Goal: Transaction & Acquisition: Purchase product/service

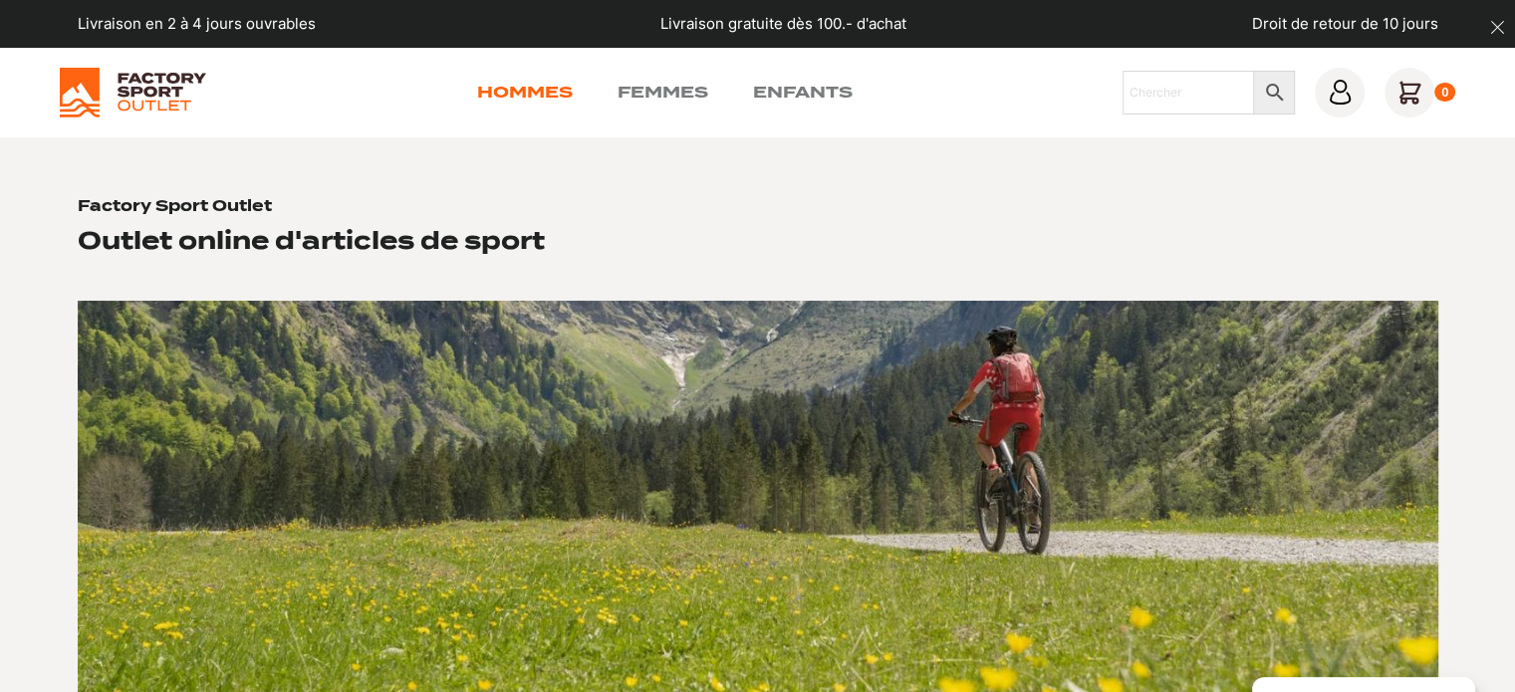
click at [527, 85] on link "Hommes" at bounding box center [525, 93] width 96 height 24
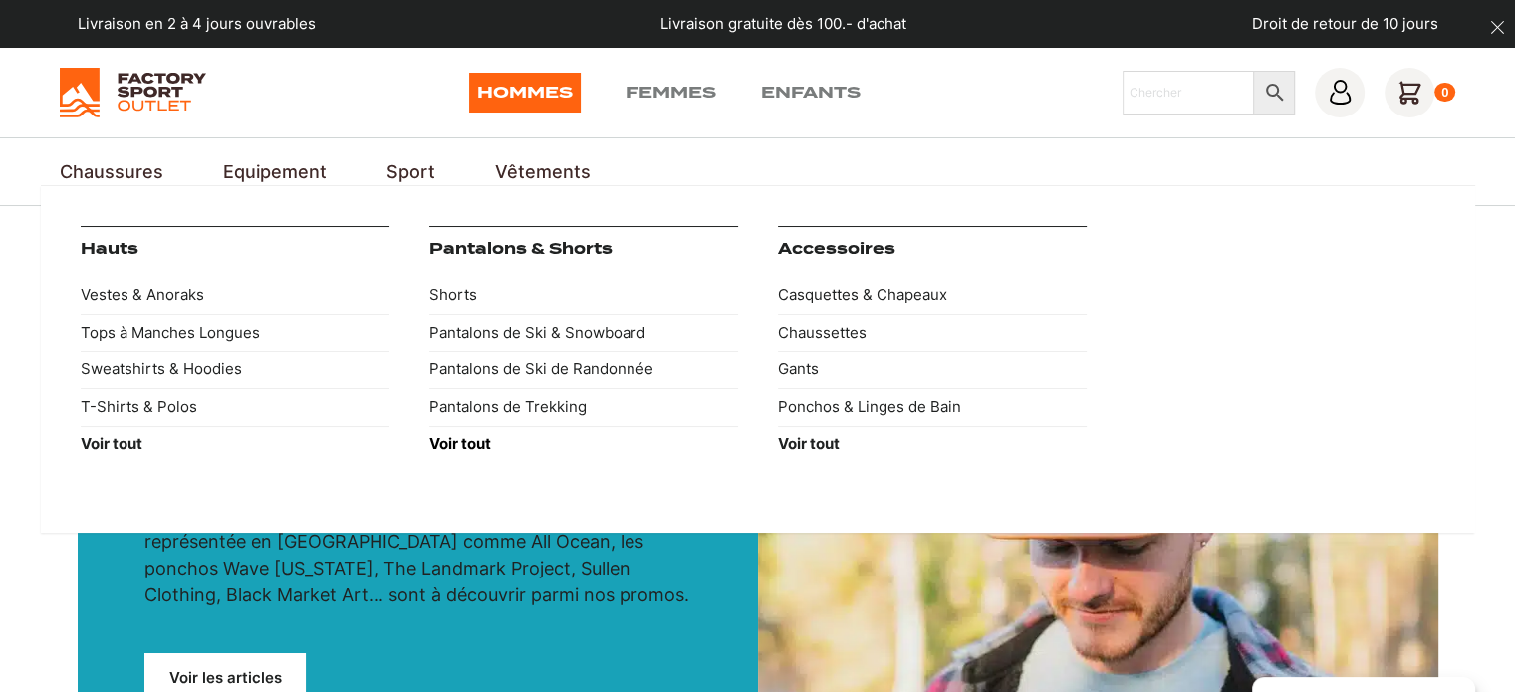
click at [456, 442] on strong "Voir tout" at bounding box center [460, 443] width 62 height 19
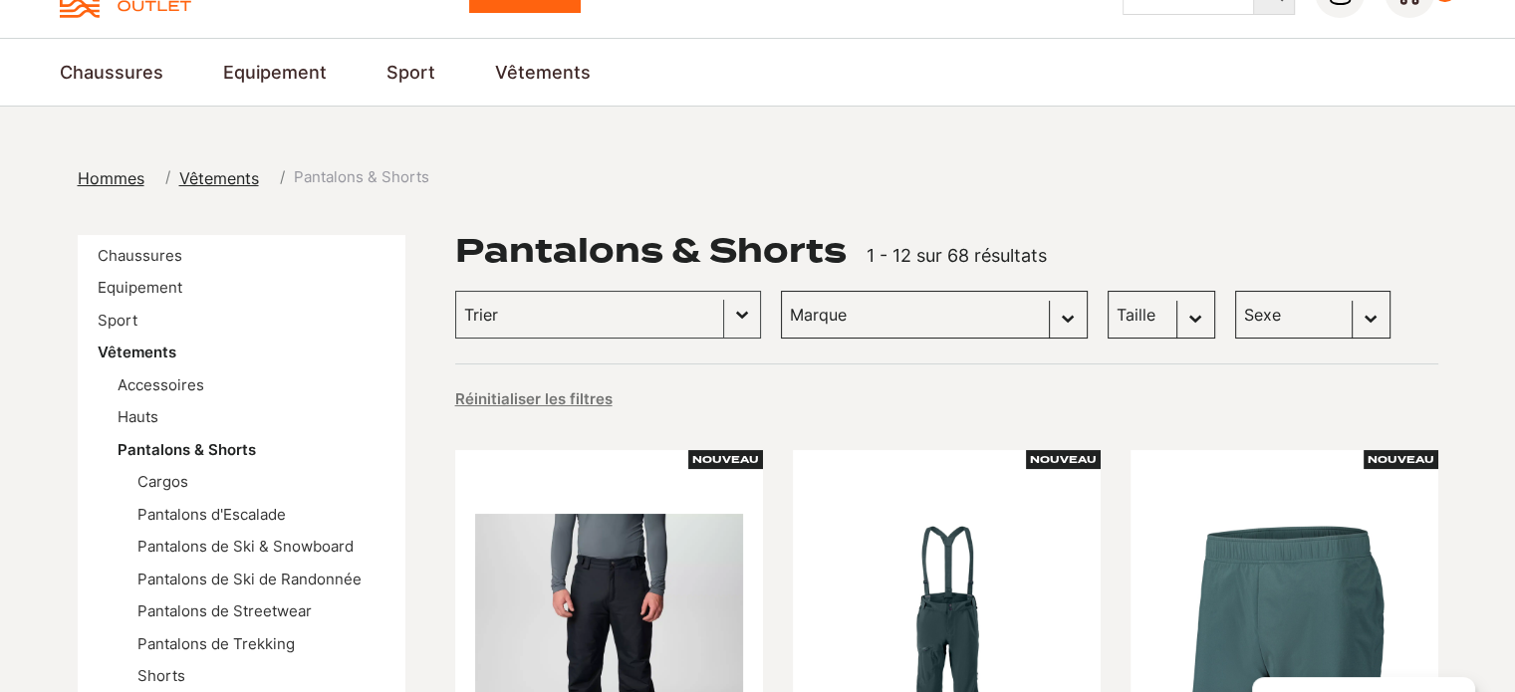
scroll to position [299, 0]
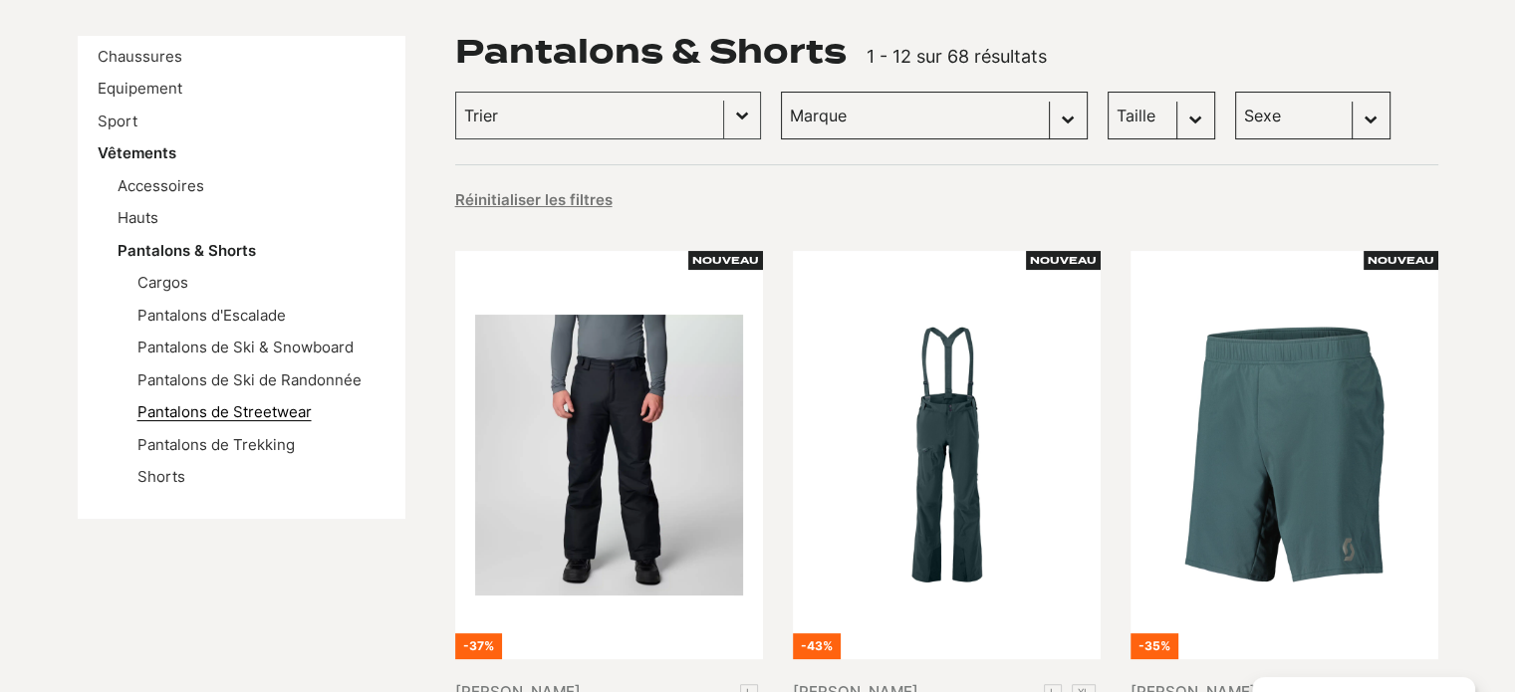
click at [279, 407] on link "Pantalons de Streetwear" at bounding box center [224, 411] width 174 height 19
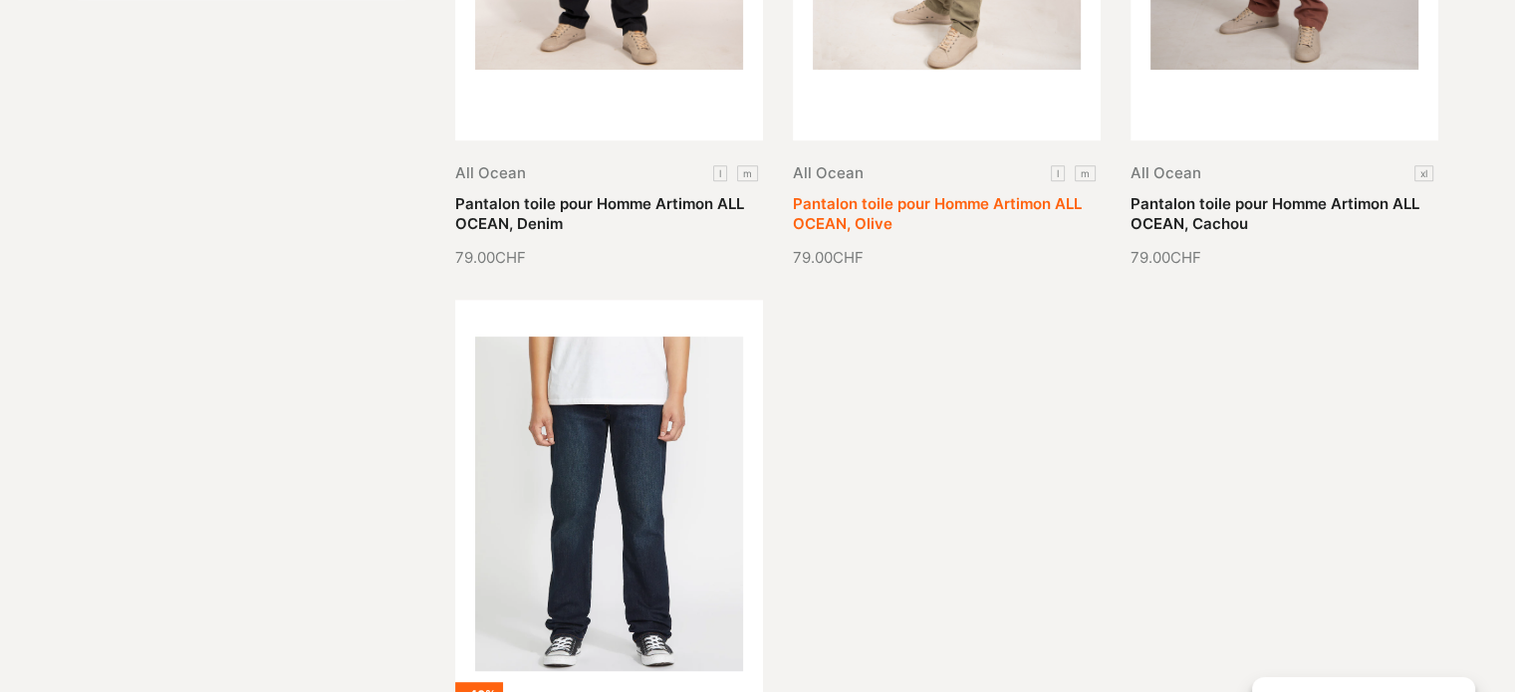
scroll to position [1096, 0]
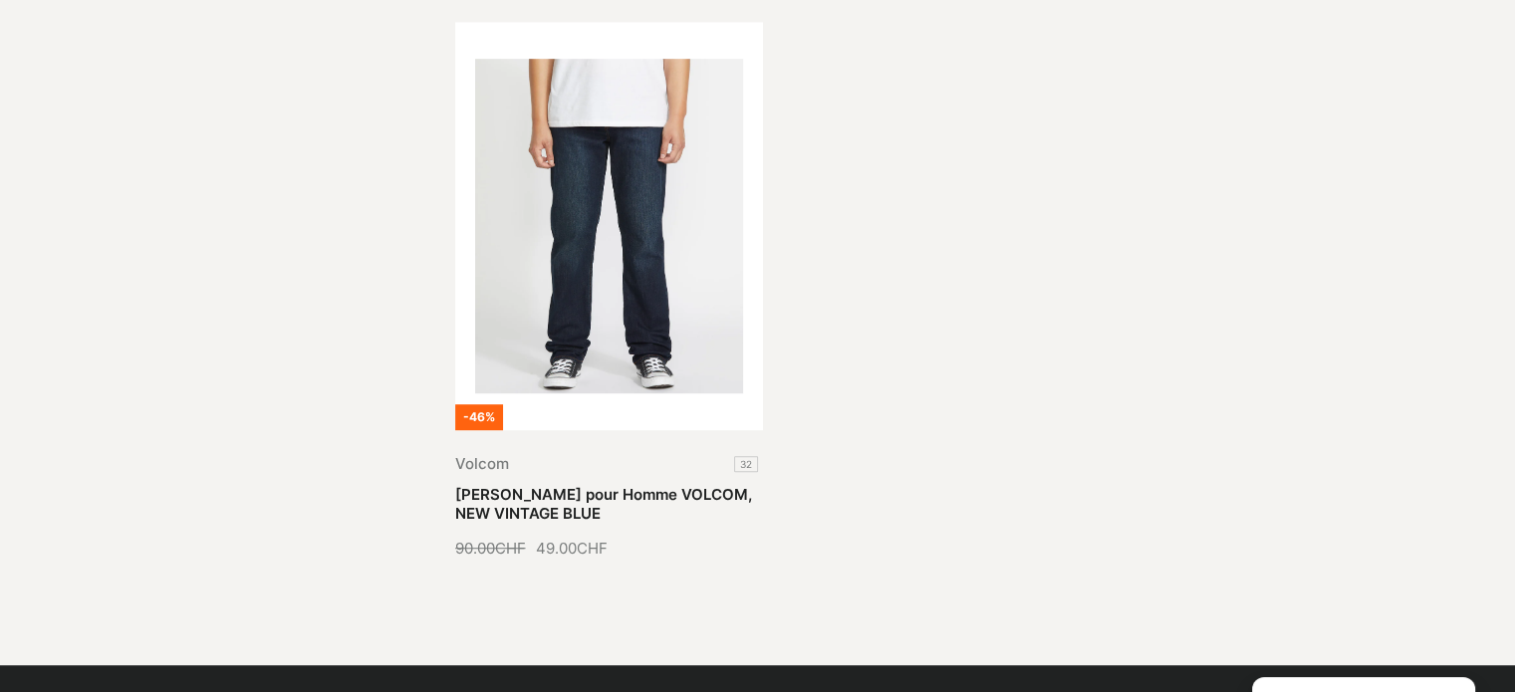
click at [994, 303] on div "All Ocean l m Pantalon toile pour Homme Artimon ALL OCEAN, Denim 79.00 CHF All …" at bounding box center [946, 7] width 983 height 1107
click at [654, 485] on link "[PERSON_NAME] pour Homme VOLCOM, NEW VINTAGE BLUE" at bounding box center [603, 504] width 297 height 39
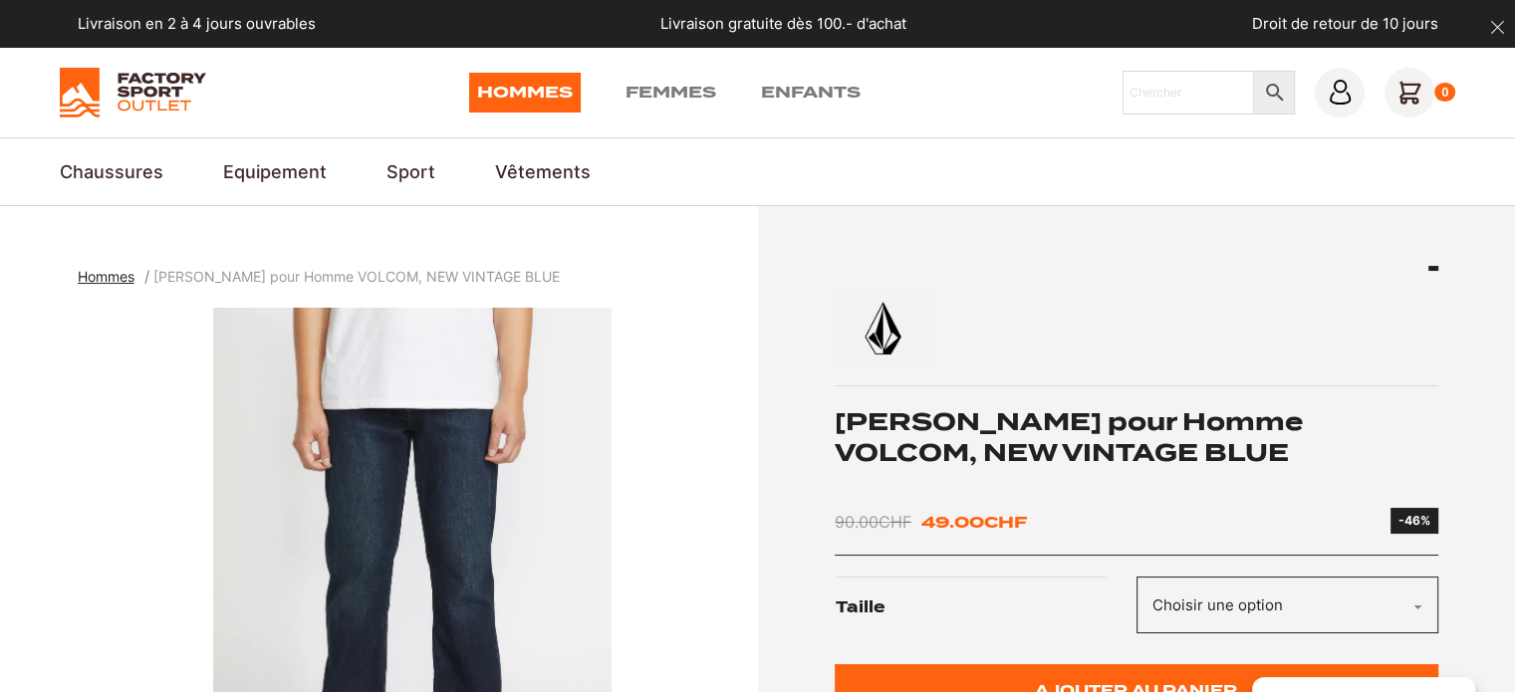
scroll to position [299, 0]
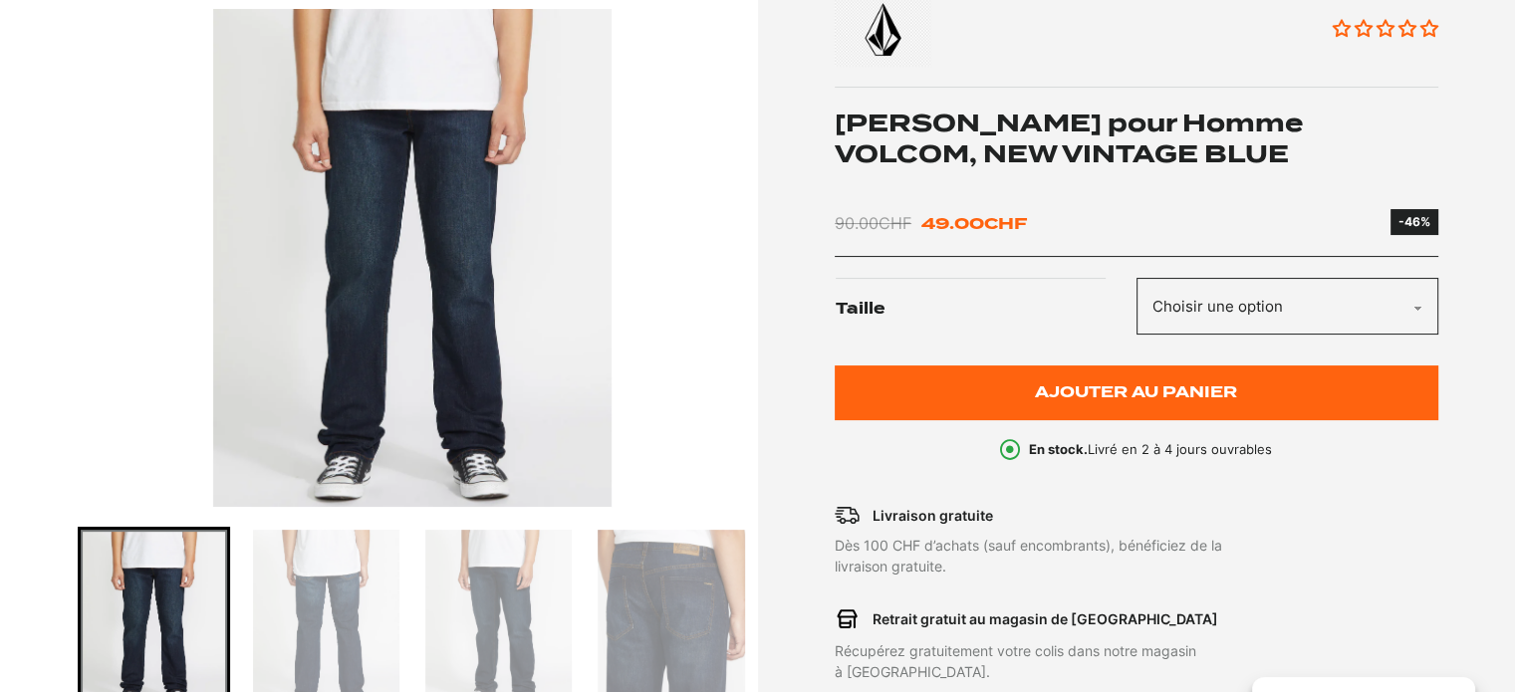
click at [1425, 306] on select "Choisir une option 32" at bounding box center [1287, 306] width 302 height 57
click at [1423, 306] on select "Choisir une option 32" at bounding box center [1287, 306] width 302 height 57
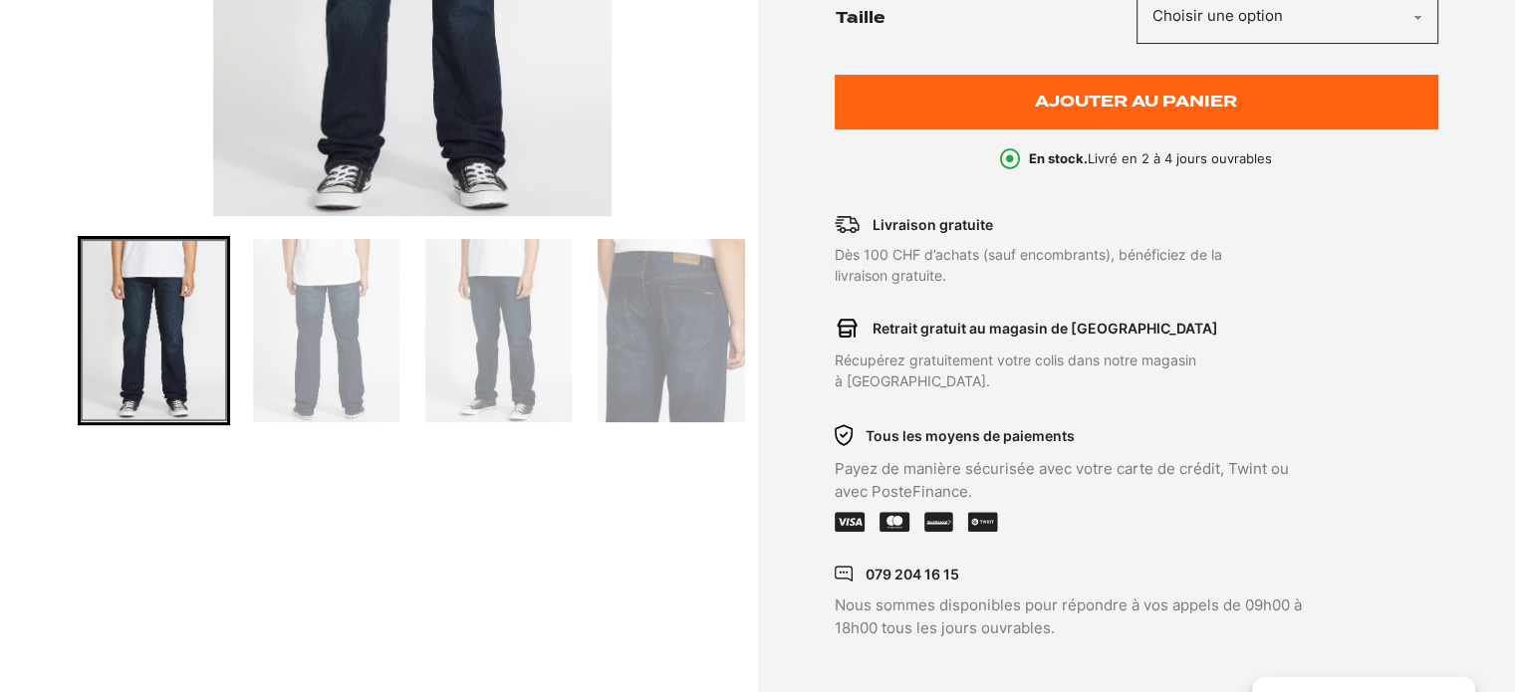
scroll to position [598, 0]
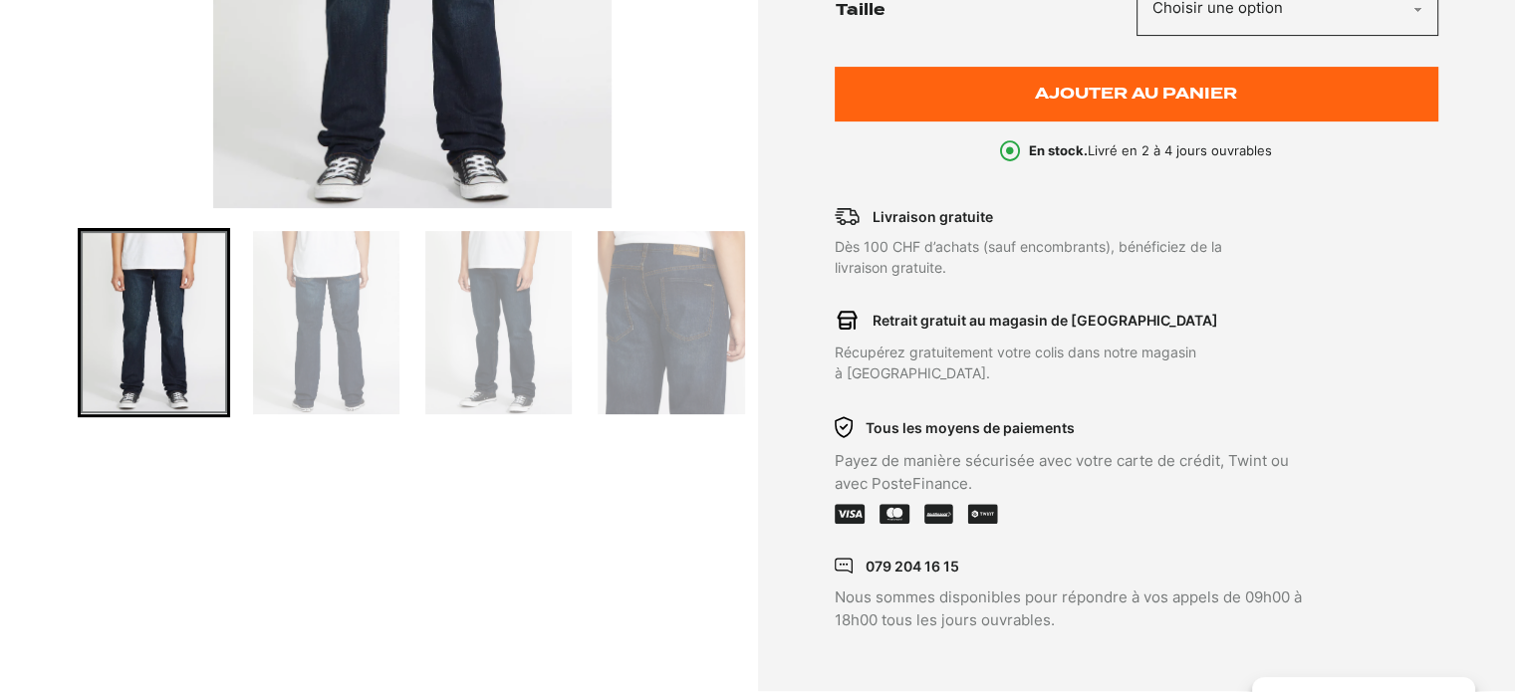
click at [287, 352] on img "Go to slide 2" at bounding box center [326, 322] width 146 height 183
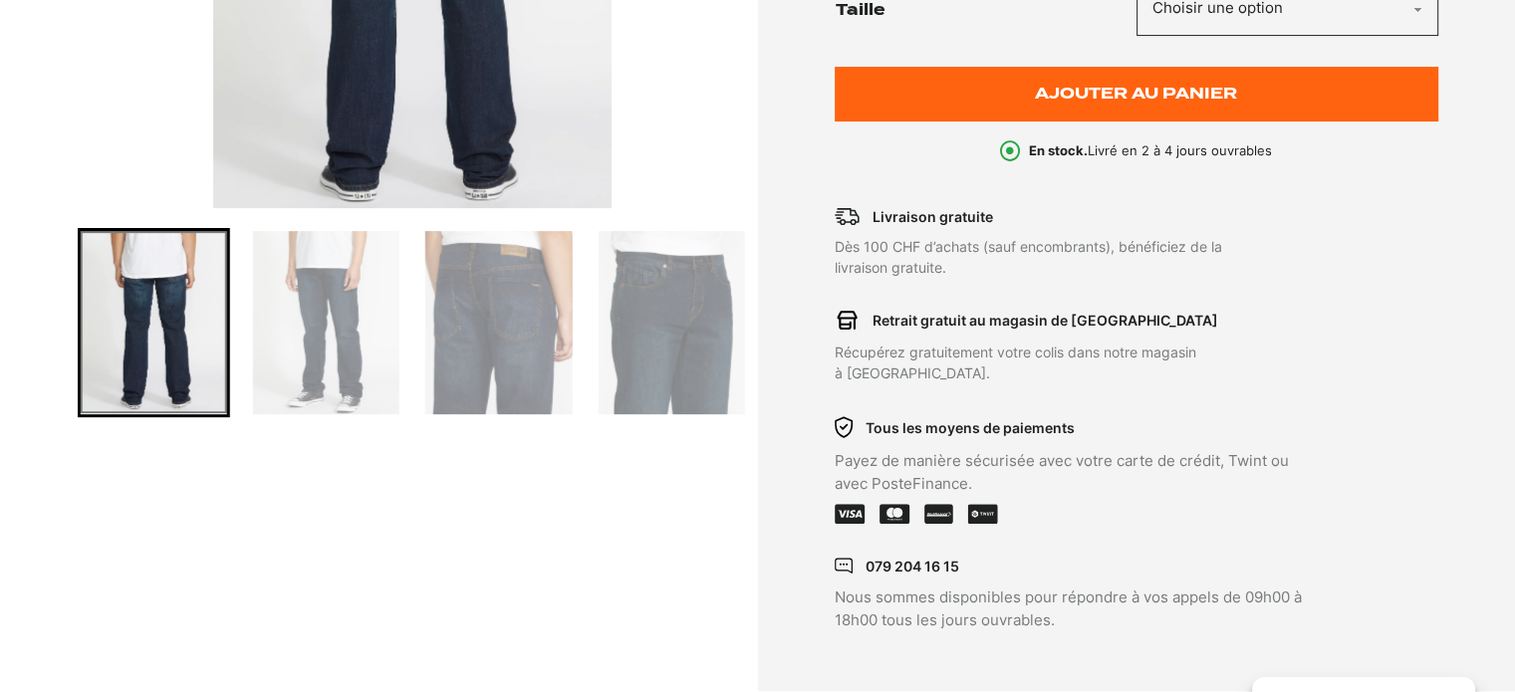
click at [317, 338] on img "Go to slide 3" at bounding box center [326, 322] width 146 height 183
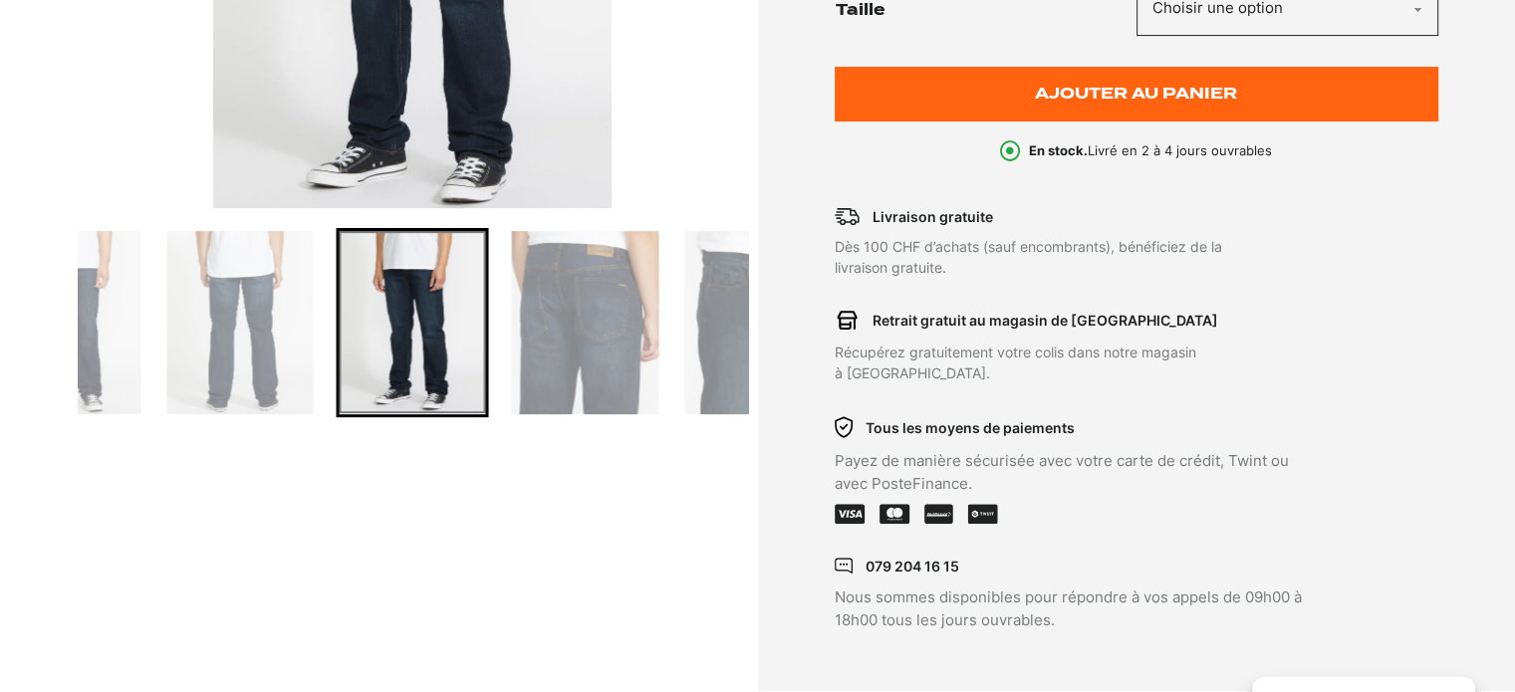
click at [615, 293] on img "Go to slide 4" at bounding box center [585, 322] width 146 height 183
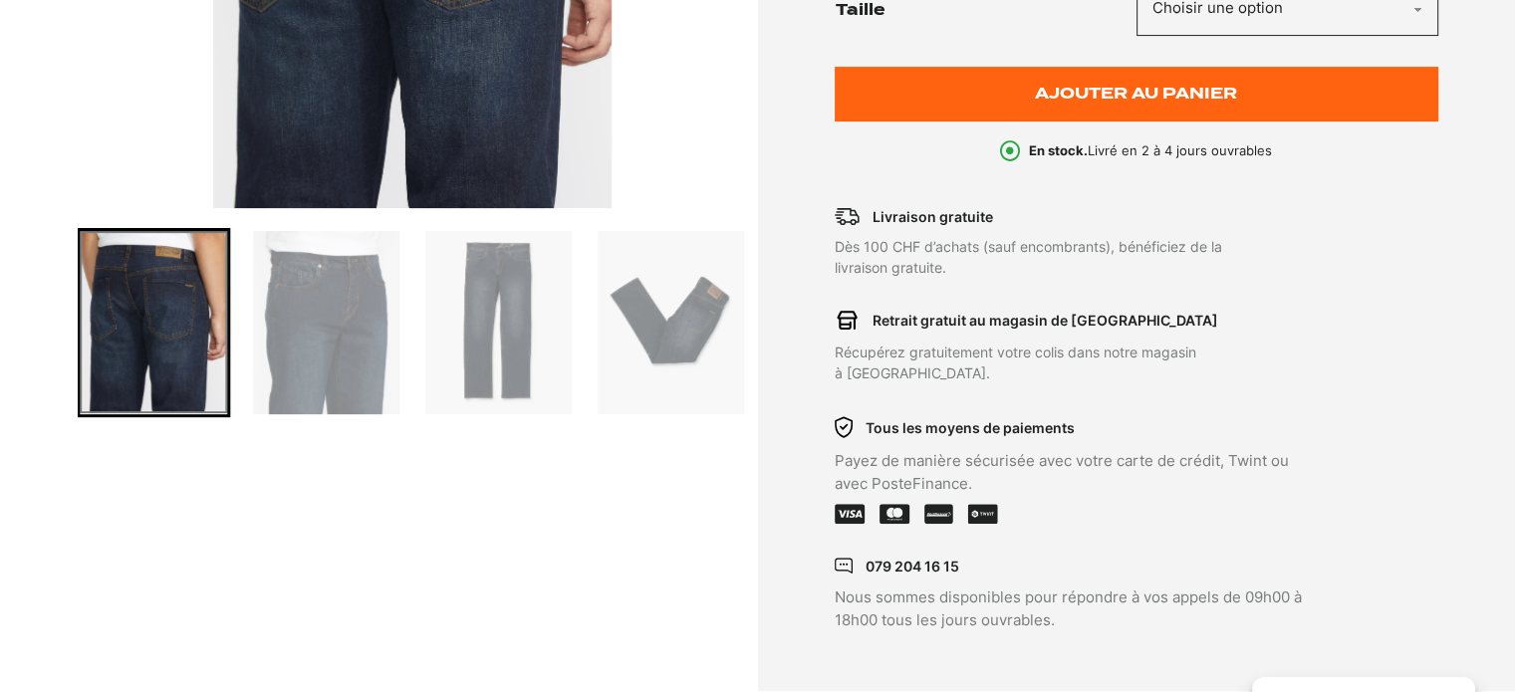
click at [485, 304] on img "Go to slide 6" at bounding box center [498, 322] width 146 height 183
